Goal: Task Accomplishment & Management: Complete application form

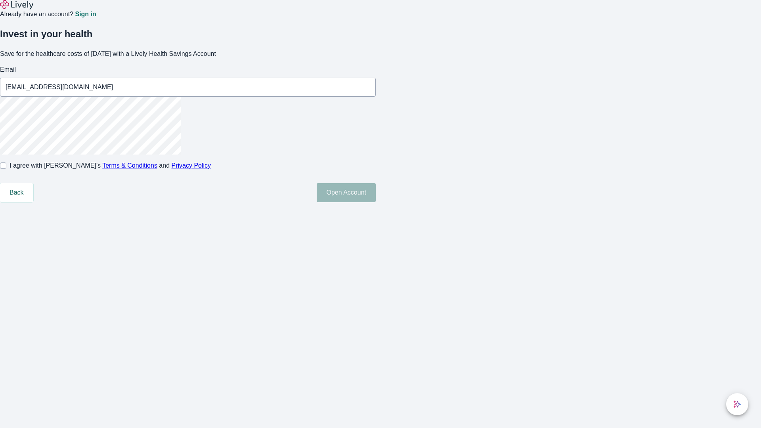
click at [6, 169] on input "I agree with Lively’s Terms & Conditions and Privacy Policy" at bounding box center [3, 166] width 6 height 6
checkbox input "true"
click at [376, 202] on button "Open Account" at bounding box center [346, 192] width 59 height 19
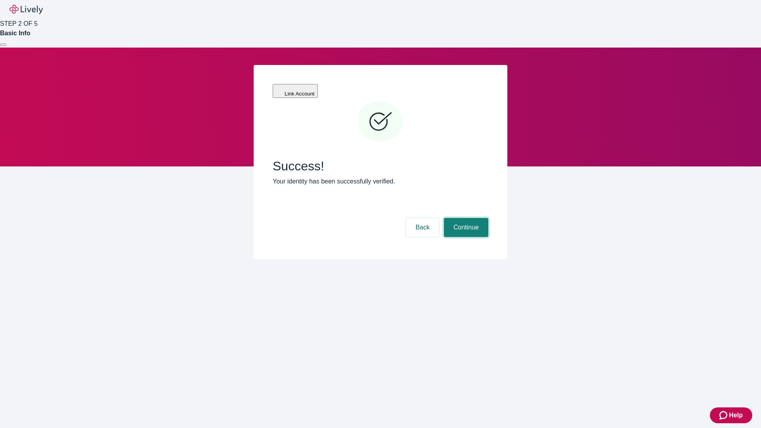
click at [465, 218] on button "Continue" at bounding box center [466, 227] width 44 height 19
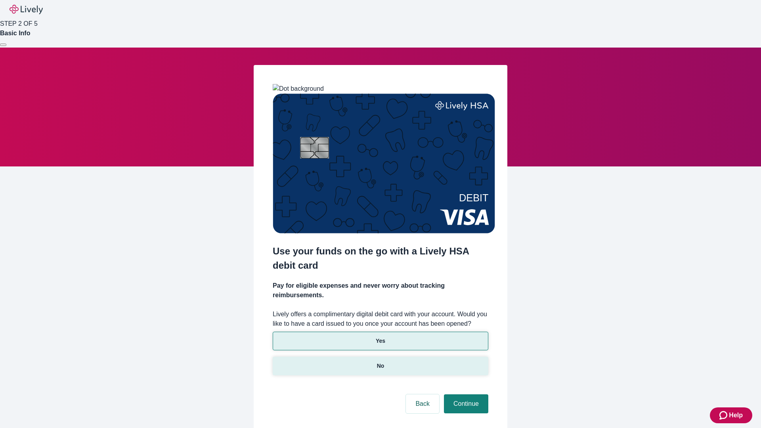
click at [380, 362] on p "No" at bounding box center [381, 366] width 8 height 8
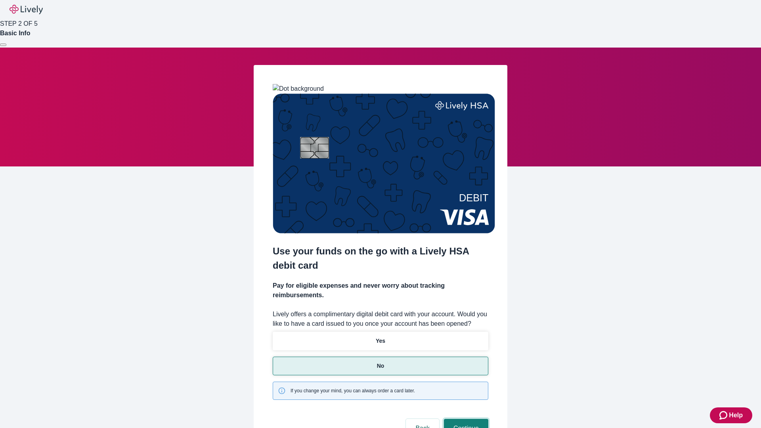
click at [465, 419] on button "Continue" at bounding box center [466, 428] width 44 height 19
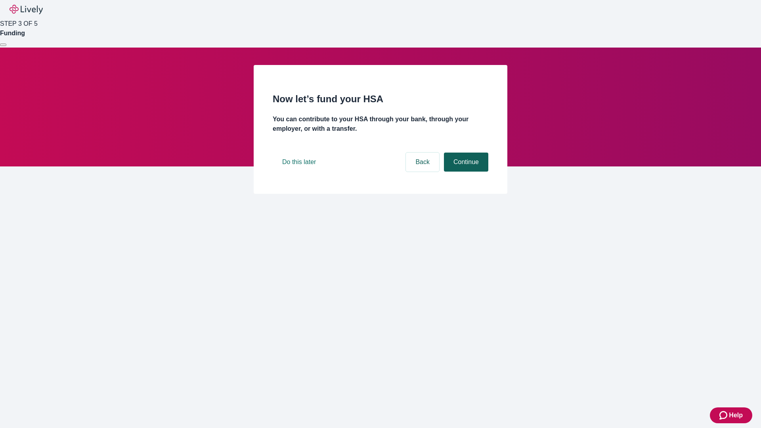
click at [465, 172] on button "Continue" at bounding box center [466, 162] width 44 height 19
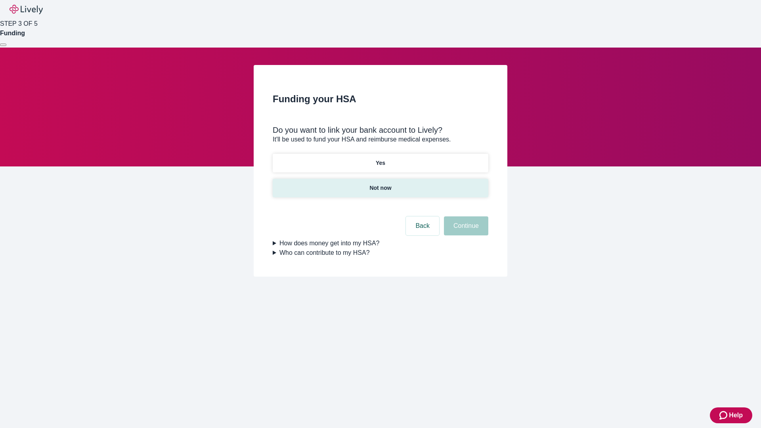
click at [380, 184] on p "Not now" at bounding box center [381, 188] width 22 height 8
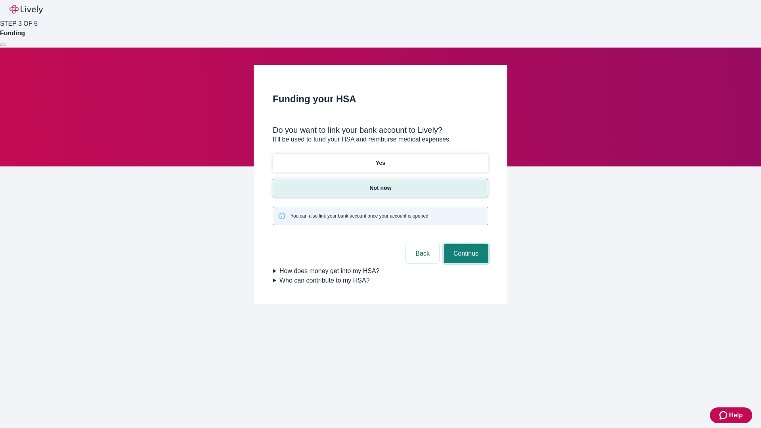
click at [465, 244] on button "Continue" at bounding box center [466, 253] width 44 height 19
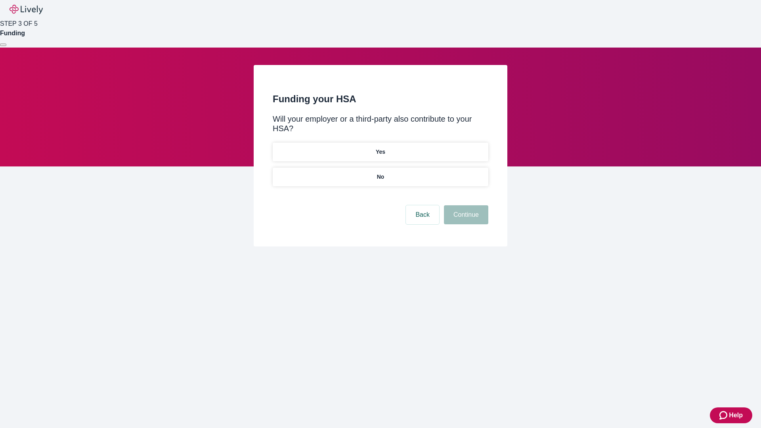
click at [380, 173] on p "No" at bounding box center [381, 177] width 8 height 8
click at [465, 205] on button "Continue" at bounding box center [466, 214] width 44 height 19
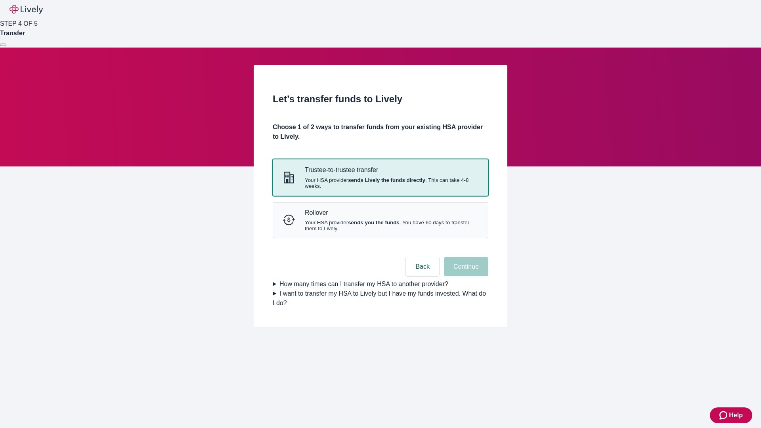
click at [380, 183] on strong "sends Lively the funds directly" at bounding box center [386, 180] width 77 height 6
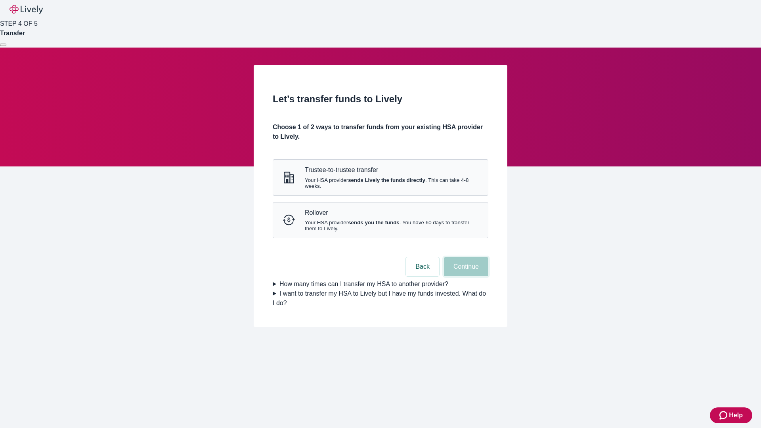
click at [465, 276] on button "Continue" at bounding box center [466, 266] width 44 height 19
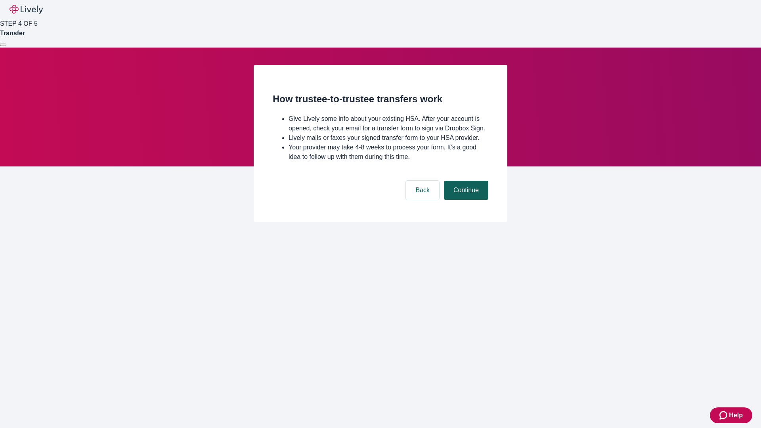
click at [465, 200] on button "Continue" at bounding box center [466, 190] width 44 height 19
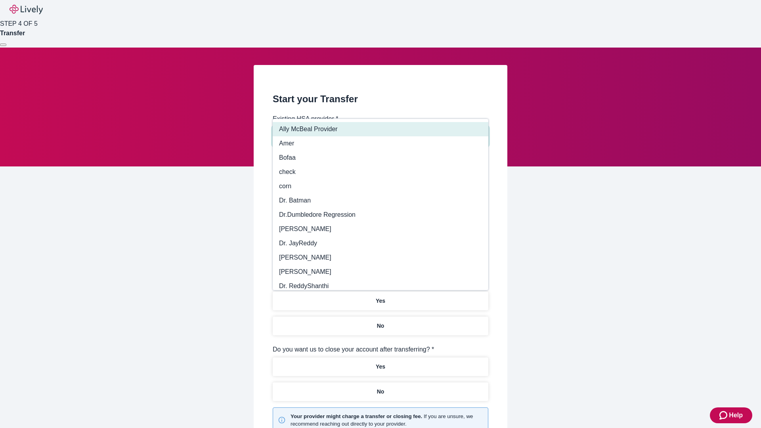
type input "Other"
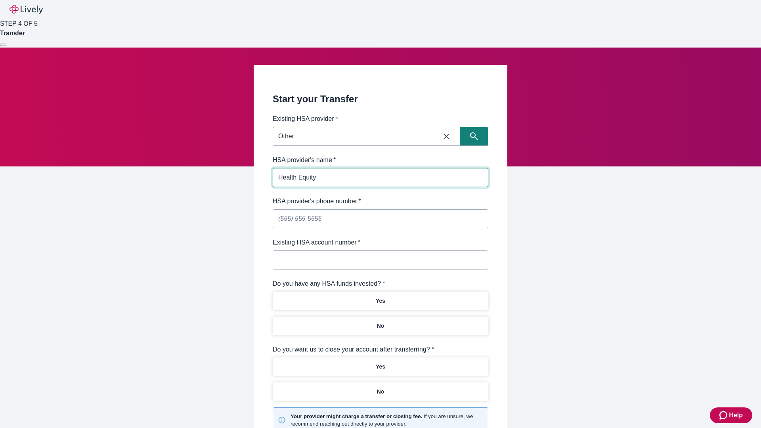
type input "Health Equity"
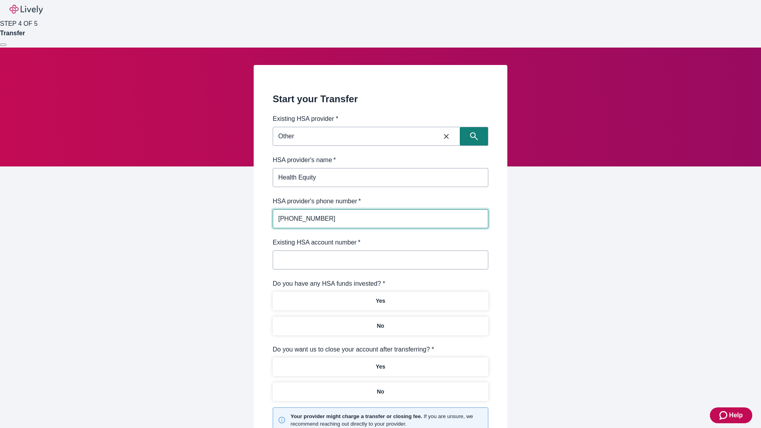
type input "[PHONE_NUMBER]"
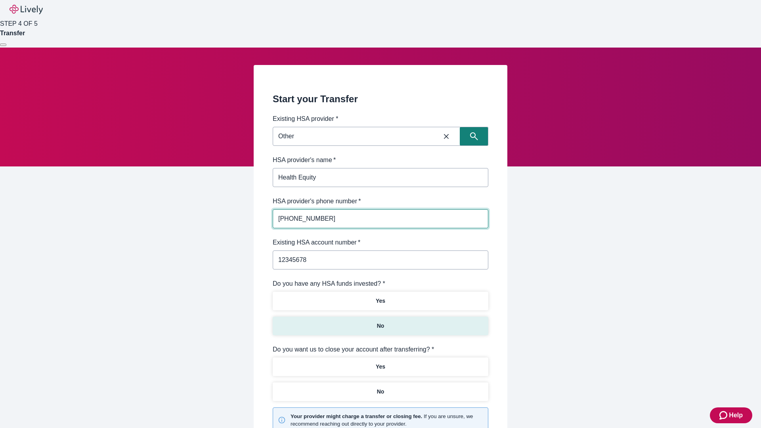
type input "12345678"
click at [380, 322] on p "No" at bounding box center [381, 326] width 8 height 8
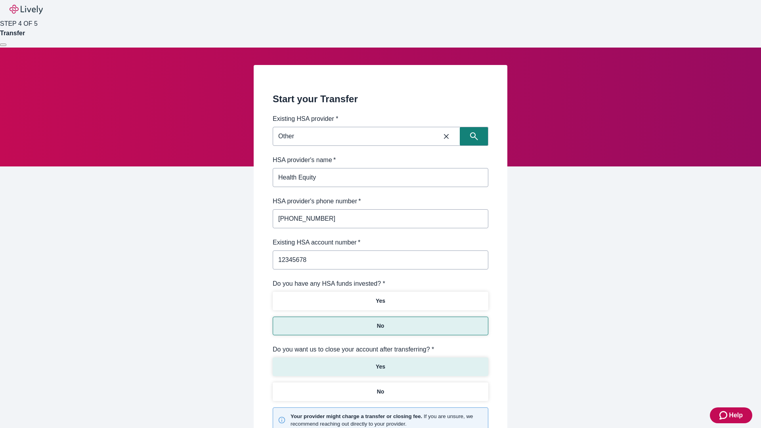
click at [380, 363] on p "Yes" at bounding box center [381, 367] width 10 height 8
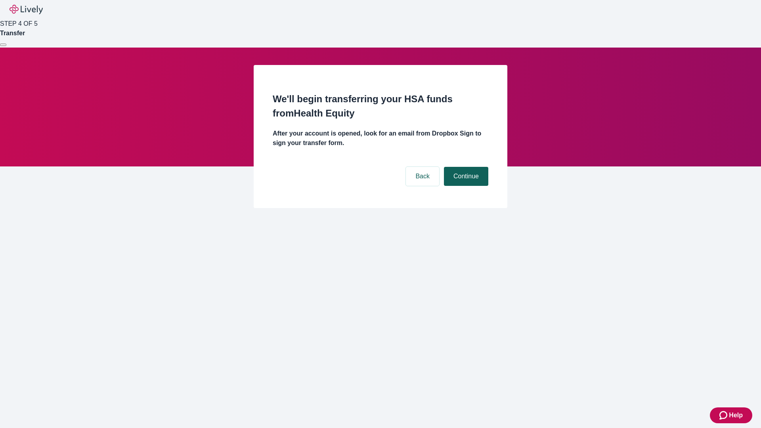
click at [465, 167] on button "Continue" at bounding box center [466, 176] width 44 height 19
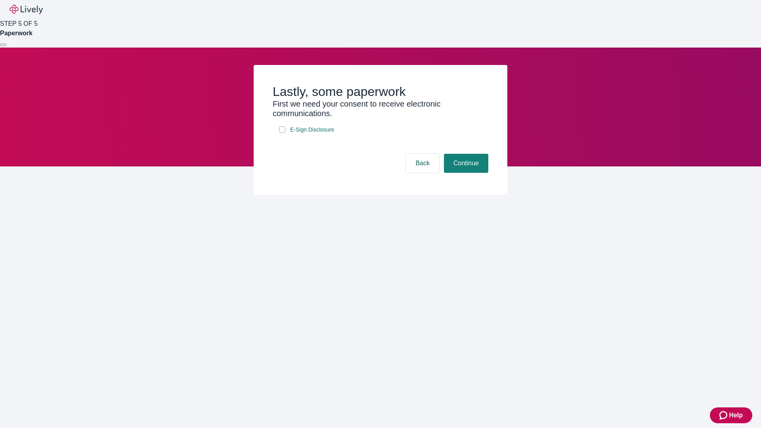
click at [282, 133] on input "E-Sign Disclosure" at bounding box center [282, 129] width 6 height 6
checkbox input "true"
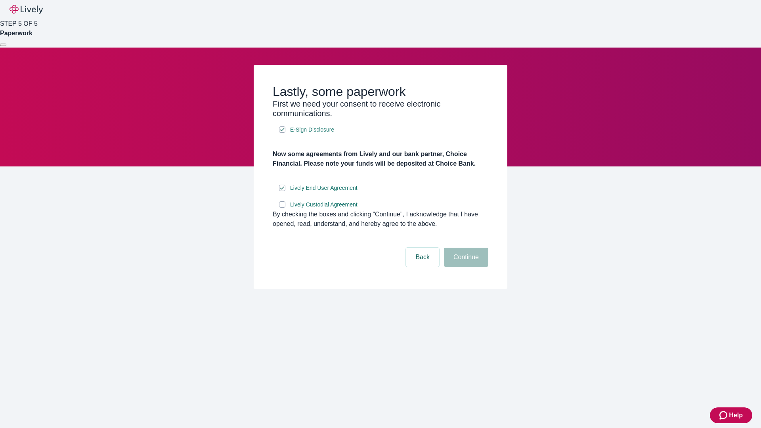
click at [282, 208] on input "Lively Custodial Agreement" at bounding box center [282, 204] width 6 height 6
checkbox input "true"
click at [465, 267] on button "Continue" at bounding box center [466, 257] width 44 height 19
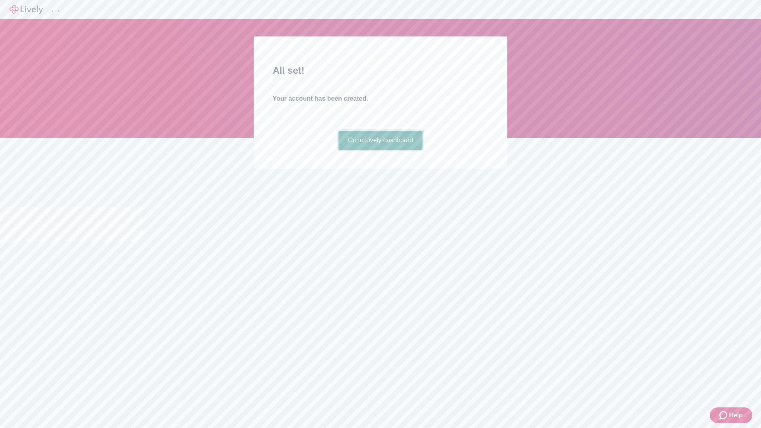
click at [380, 150] on link "Go to Lively dashboard" at bounding box center [381, 140] width 84 height 19
